Goal: Find specific page/section: Find specific page/section

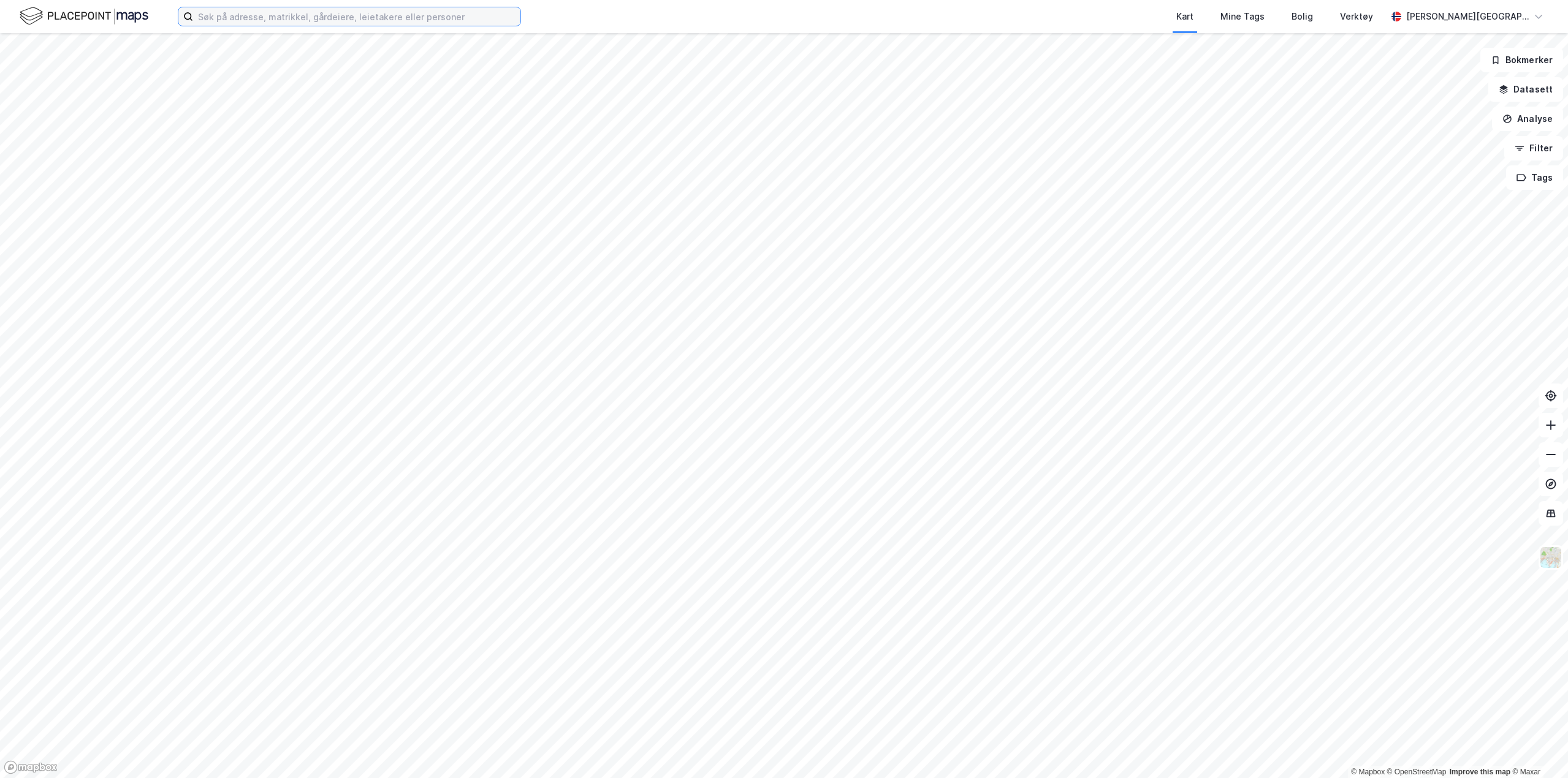
click at [267, 12] on input at bounding box center [356, 17] width 327 height 19
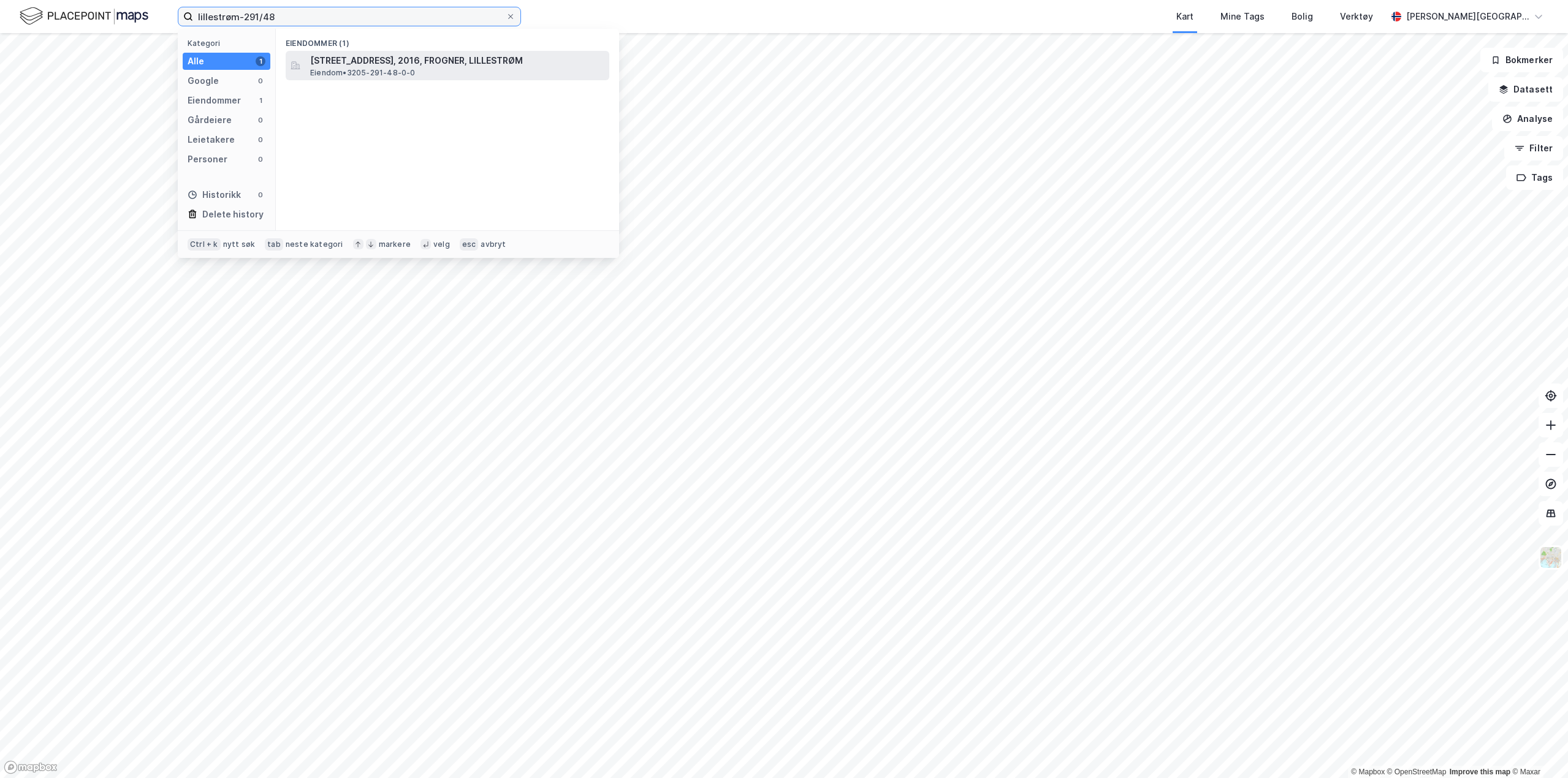
type input "lillestrøm-291/48"
